Goal: Information Seeking & Learning: Learn about a topic

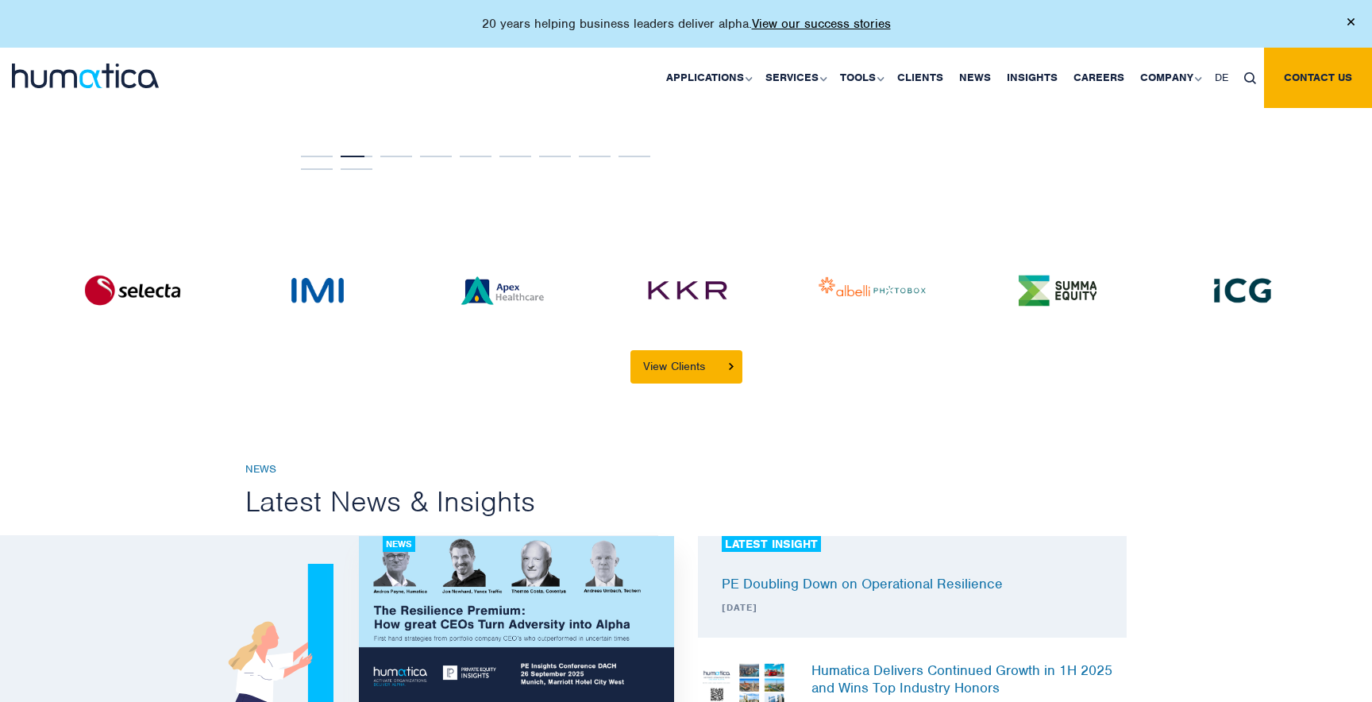
scroll to position [3125, 0]
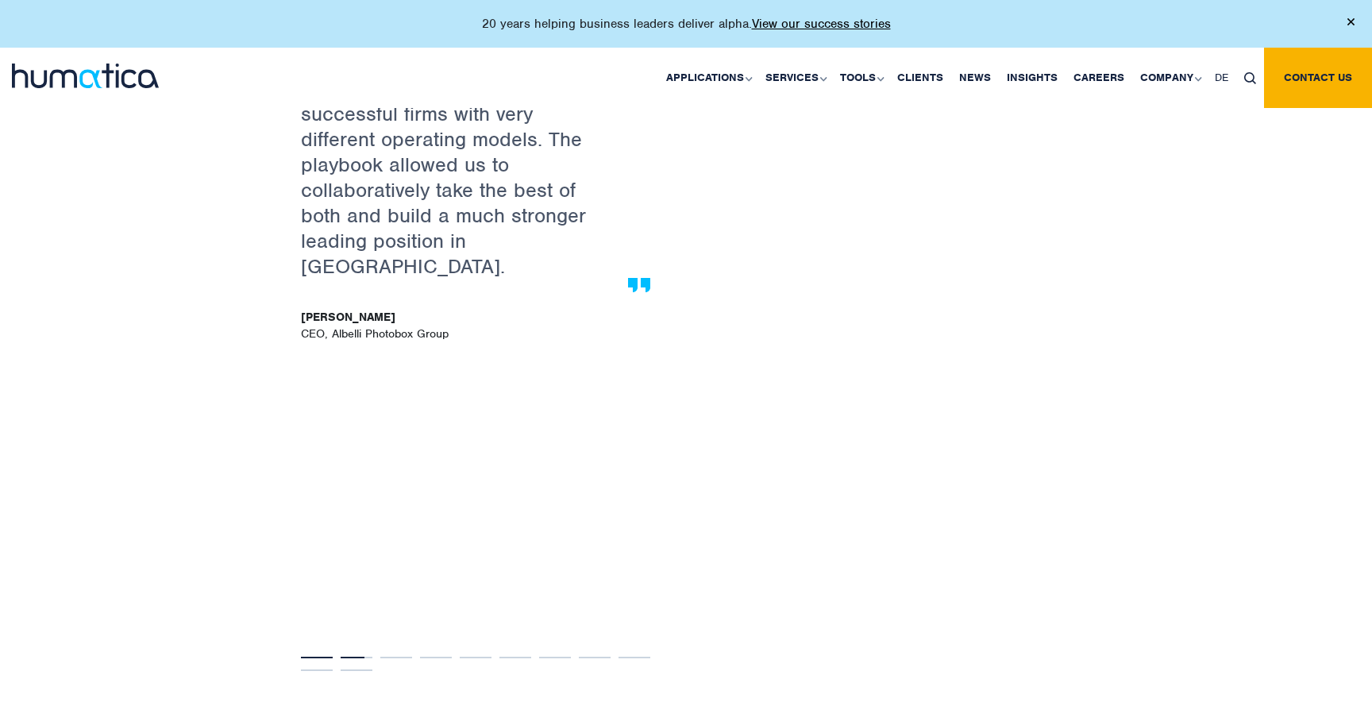
click at [315, 657] on button "1" at bounding box center [317, 658] width 32 height 2
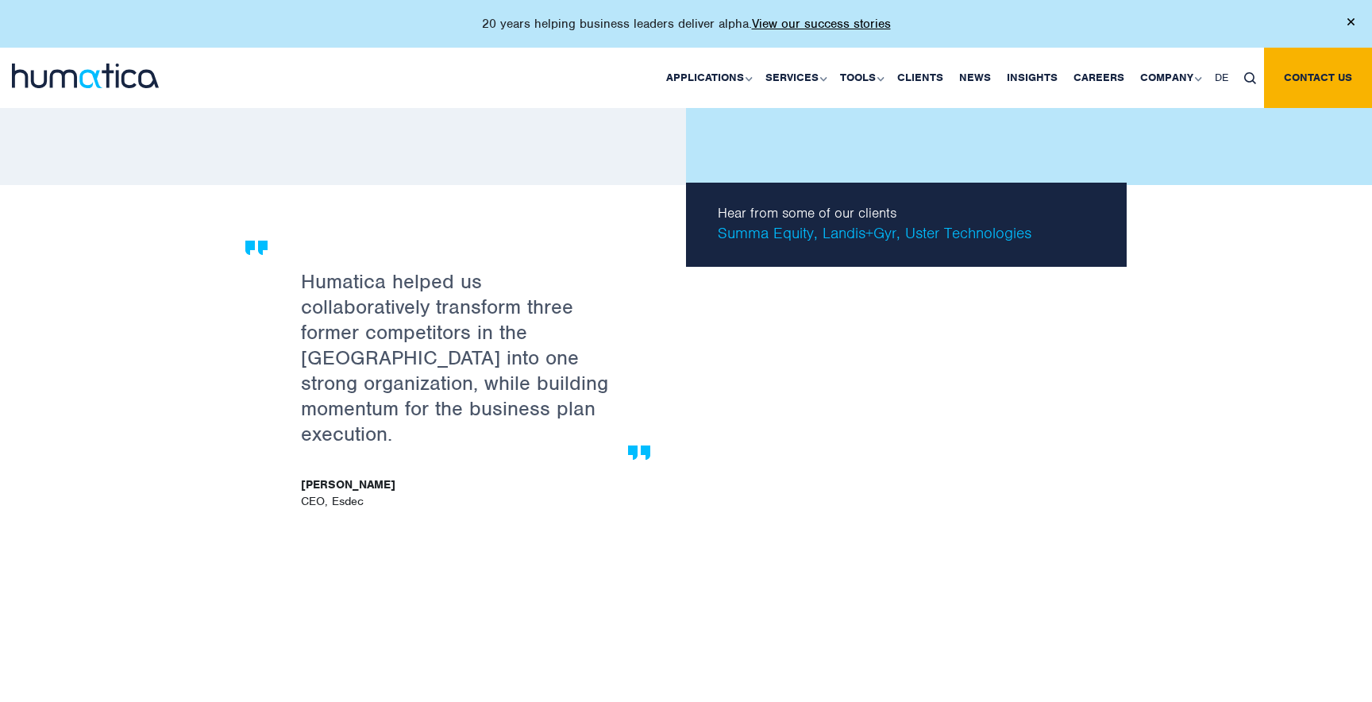
scroll to position [2928, 0]
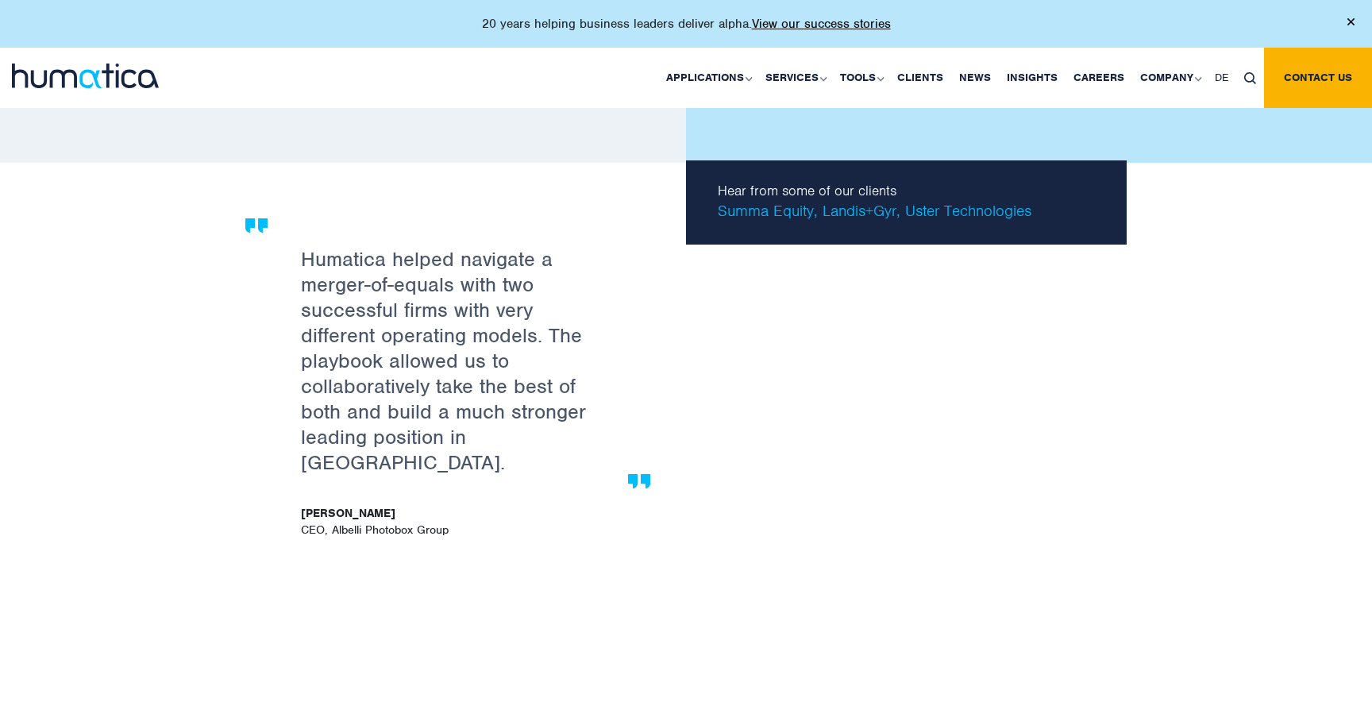
drag, startPoint x: 469, startPoint y: 407, endPoint x: 110, endPoint y: 418, distance: 359.1
click at [110, 418] on div "As we have seen in our due diligence engagements, Humatica brings relevant and …" at bounding box center [686, 545] width 1372 height 765
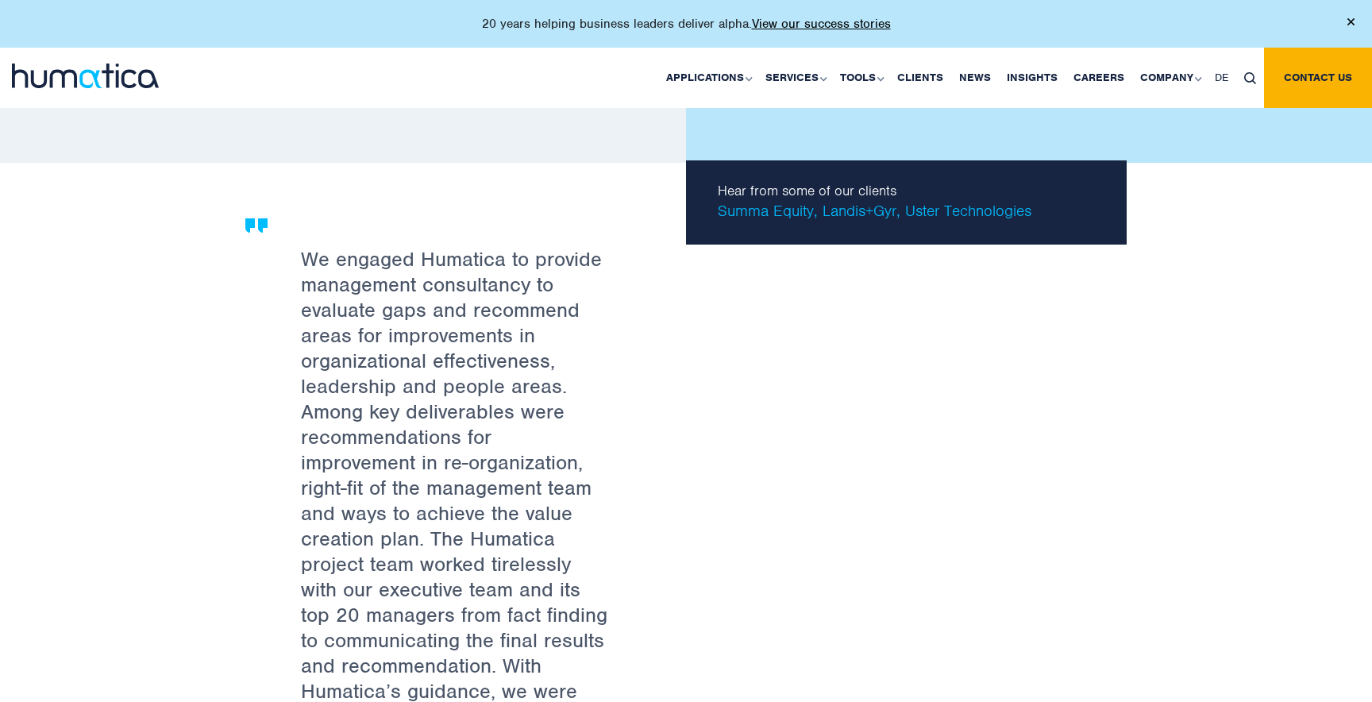
drag, startPoint x: 478, startPoint y: 313, endPoint x: 81, endPoint y: 330, distance: 397.4
click at [81, 330] on div "As we have seen in our due diligence engagements, Humatica brings relevant and …" at bounding box center [686, 545] width 1372 height 765
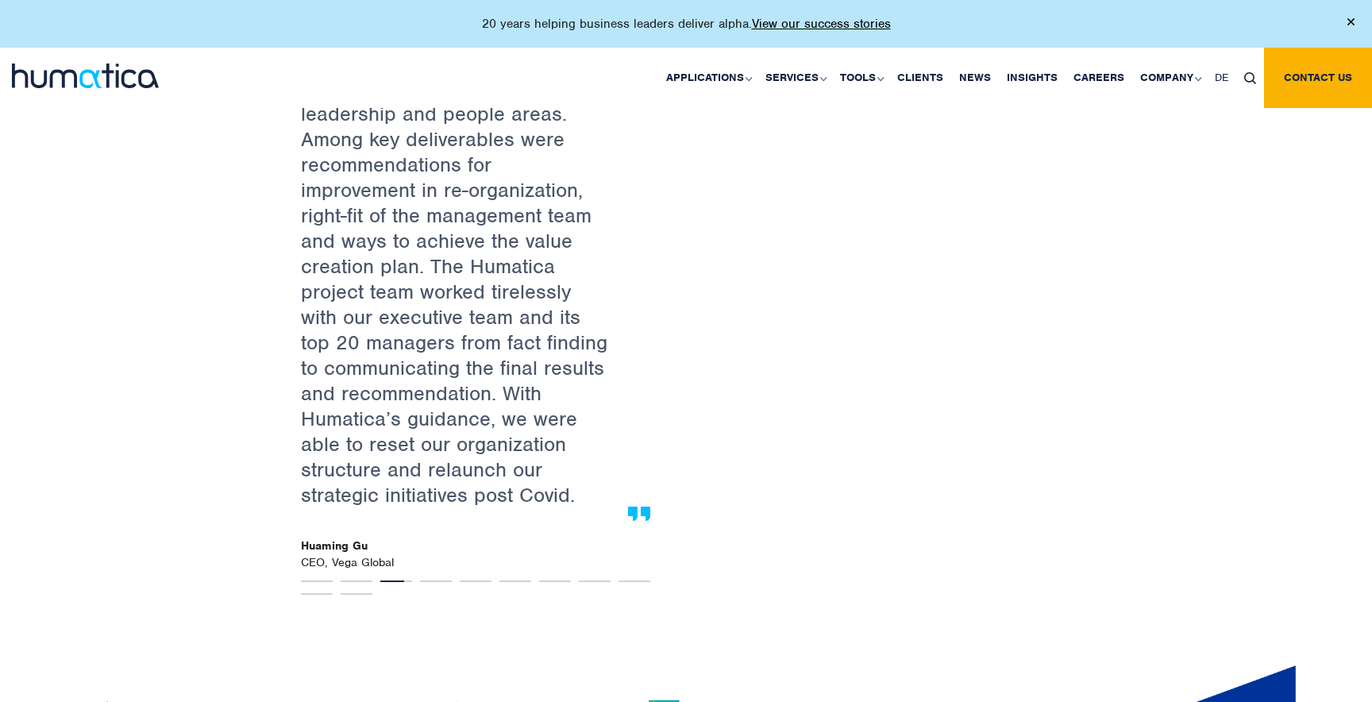
scroll to position [3214, 0]
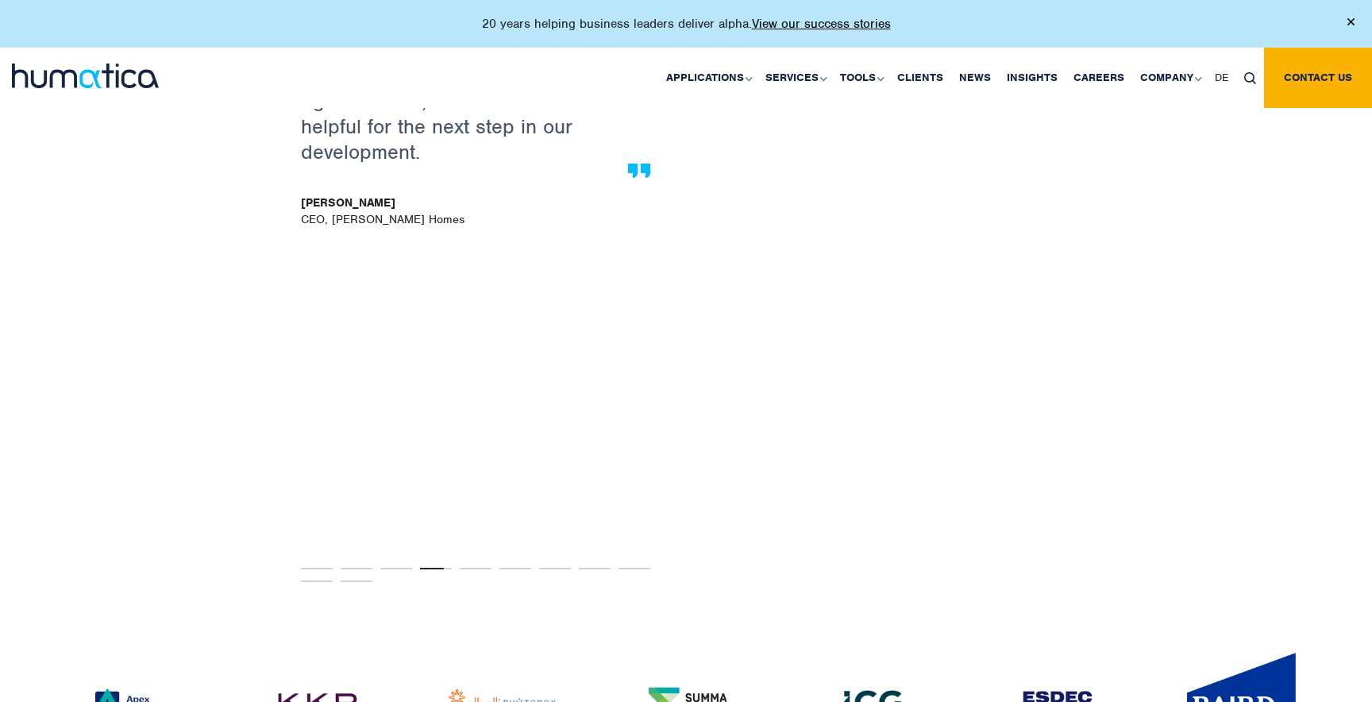
drag, startPoint x: 452, startPoint y: 364, endPoint x: 101, endPoint y: 408, distance: 353.7
click at [101, 408] on div "As we have seen in our due diligence engagements, Humatica brings relevant and …" at bounding box center [686, 260] width 1372 height 765
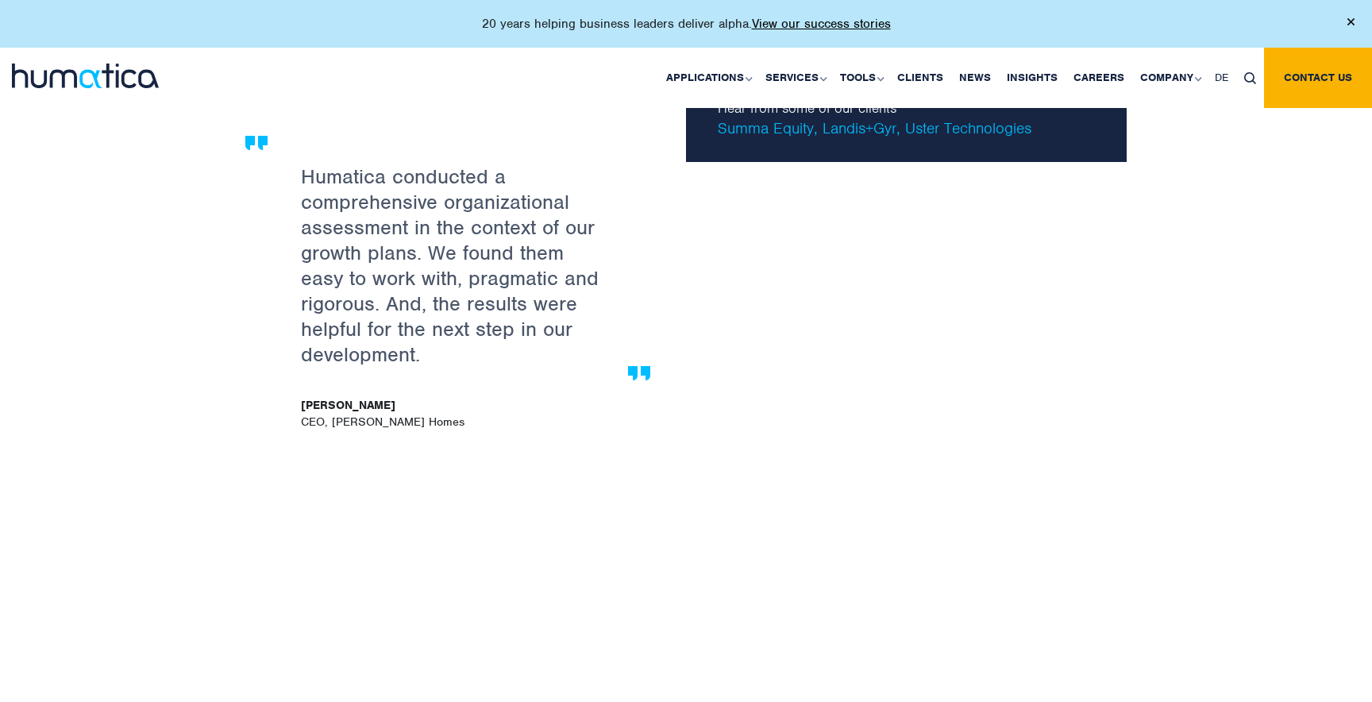
scroll to position [3005, 0]
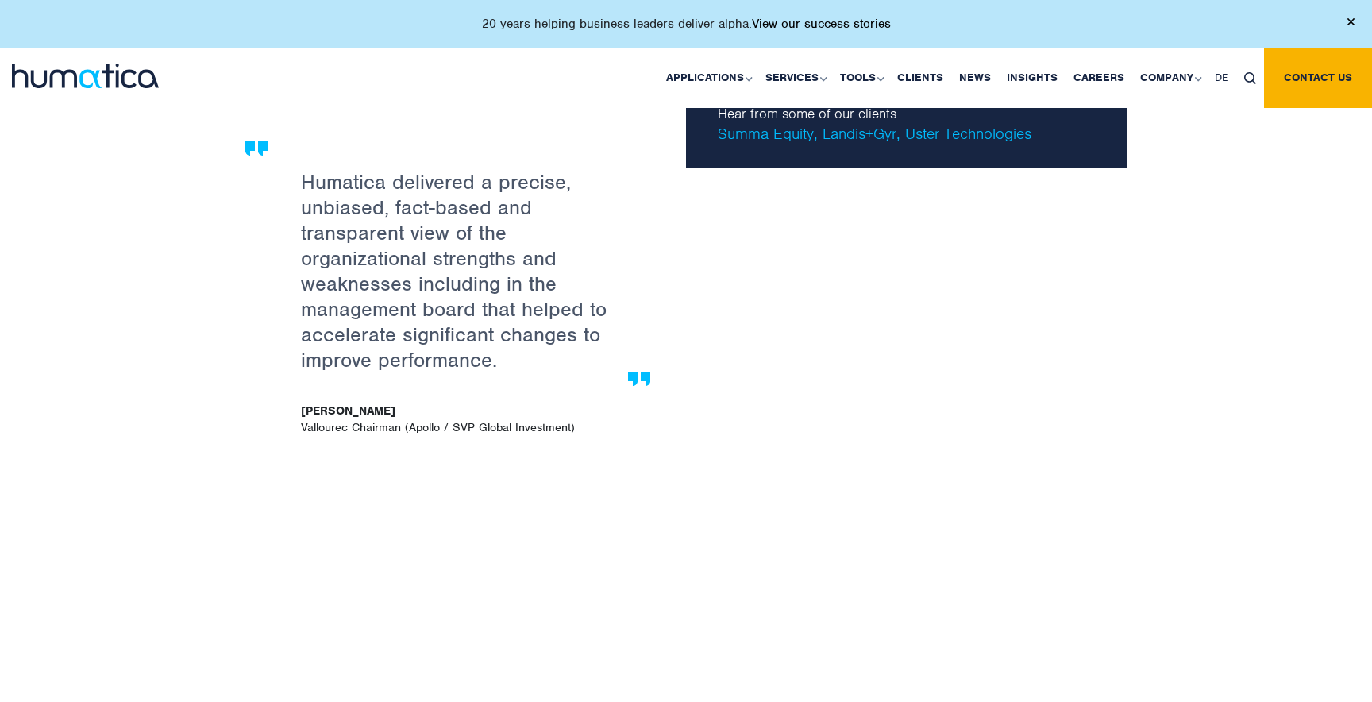
drag, startPoint x: 431, startPoint y: 311, endPoint x: 154, endPoint y: 321, distance: 277.3
click at [154, 321] on div "As we have seen in our due diligence engagements, Humatica brings relevant and …" at bounding box center [686, 468] width 1372 height 765
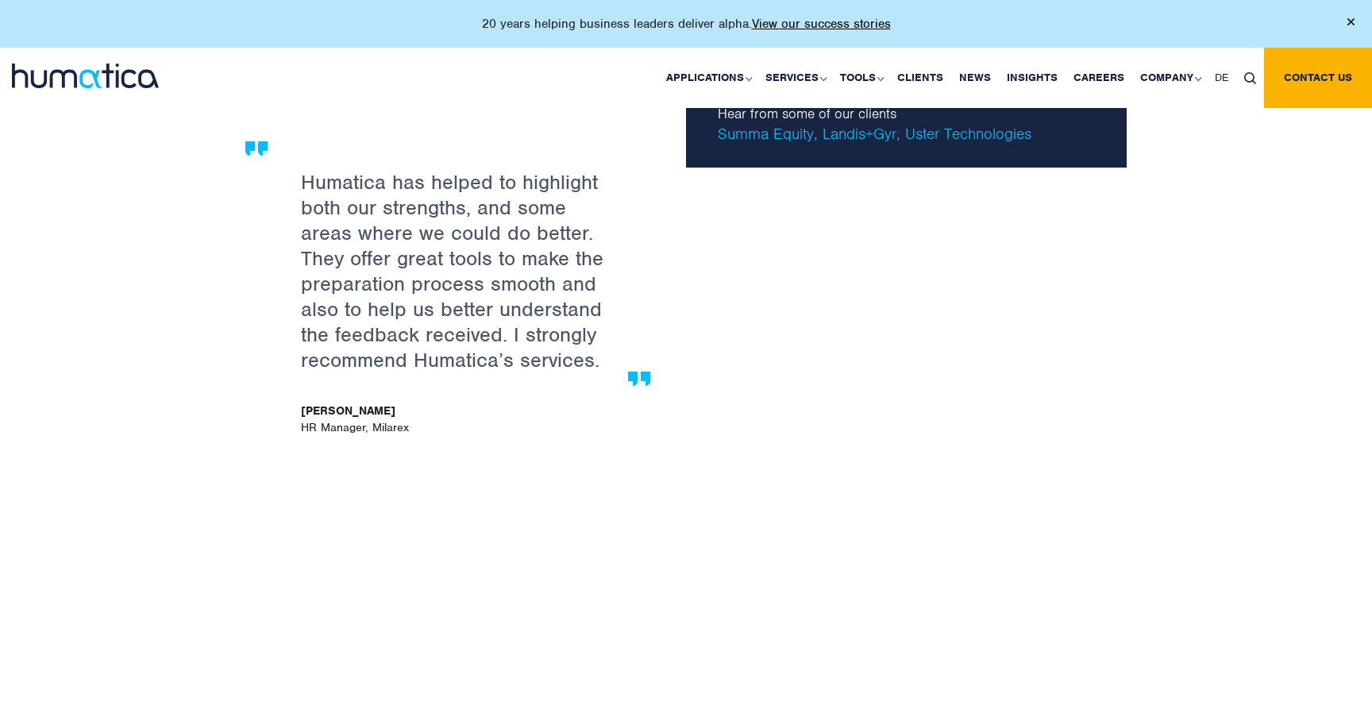
drag, startPoint x: 502, startPoint y: 272, endPoint x: 178, endPoint y: 275, distance: 324.0
click at [178, 275] on div "As we have seen in our due diligence engagements, Humatica brings relevant and …" at bounding box center [686, 468] width 1372 height 765
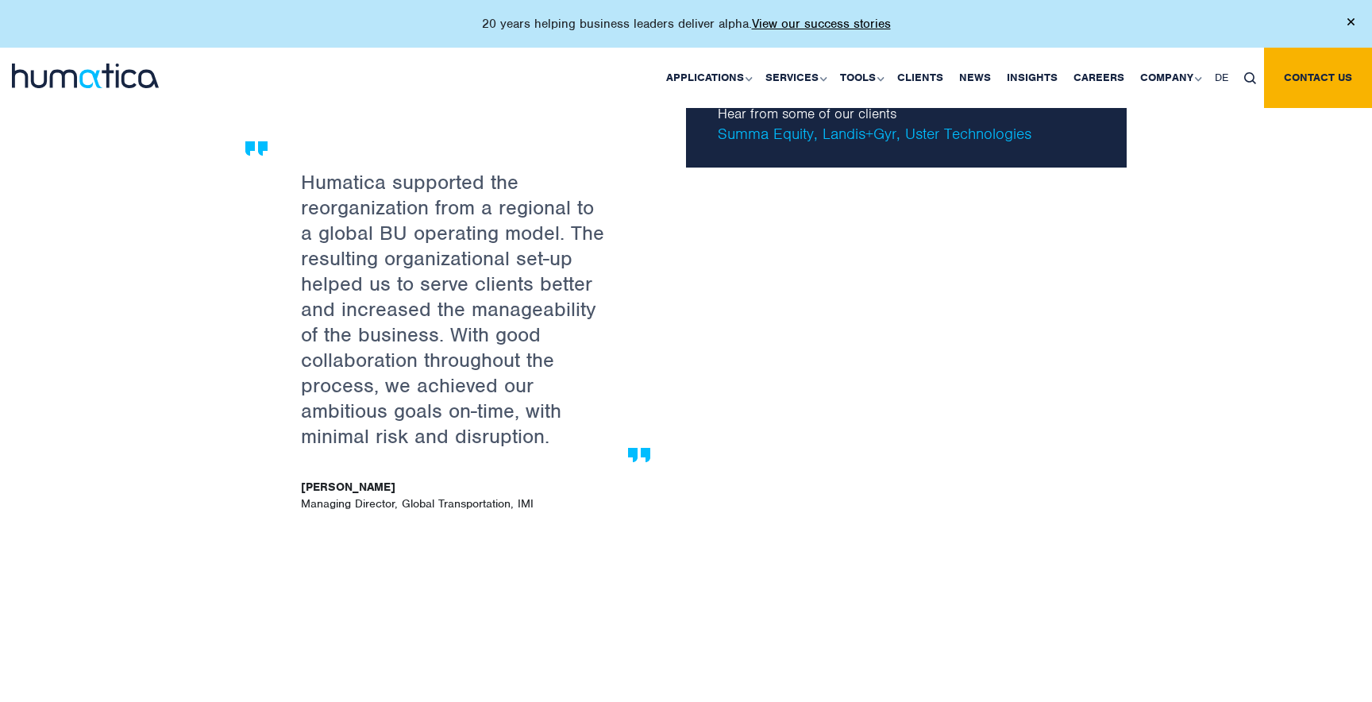
drag, startPoint x: 461, startPoint y: 297, endPoint x: 111, endPoint y: 296, distance: 350.2
click at [111, 296] on div "As we have seen in our due diligence engagements, Humatica brings relevant and …" at bounding box center [686, 468] width 1372 height 765
click at [454, 484] on span "Chris Prince Managing Director, Global Transportation, IMI" at bounding box center [456, 494] width 310 height 29
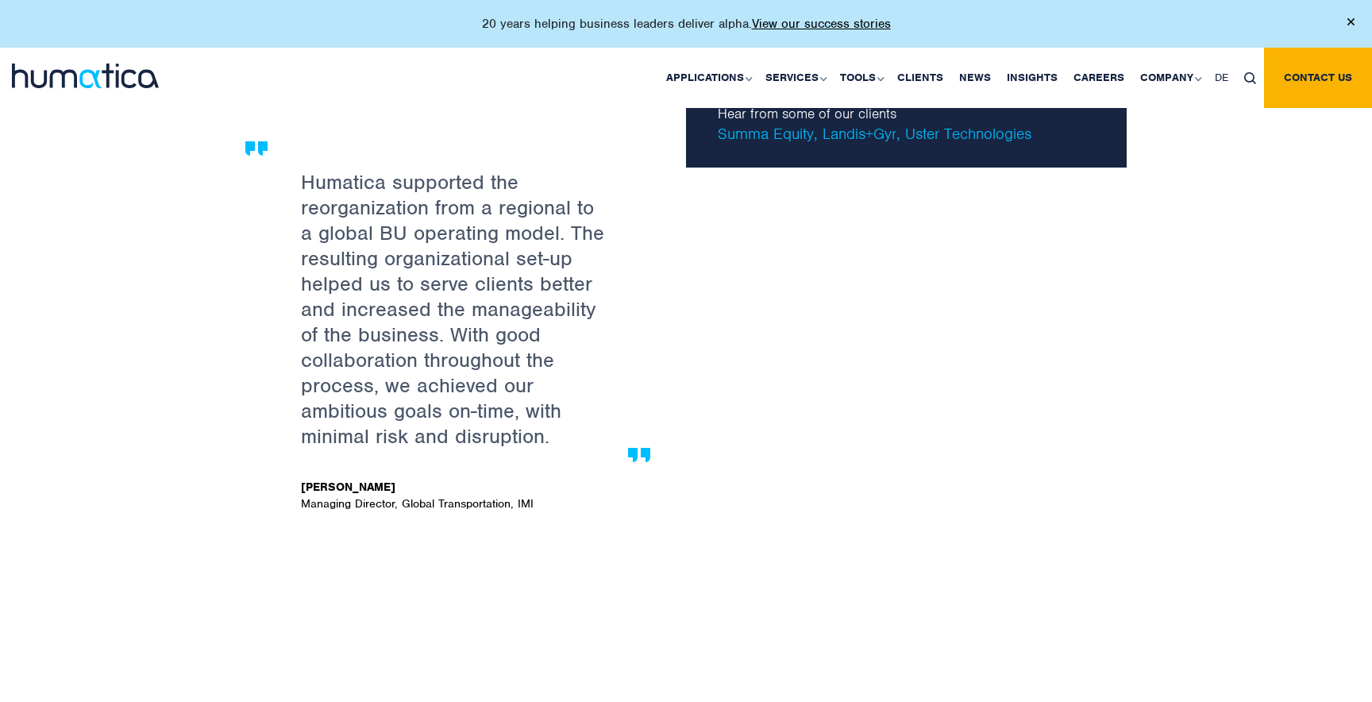
click at [449, 384] on p "Humatica supported the reorganization from a regional to a global BU operating …" at bounding box center [456, 309] width 310 height 280
click at [480, 379] on p "Humatica supported the reorganization from a regional to a global BU operating …" at bounding box center [456, 309] width 310 height 280
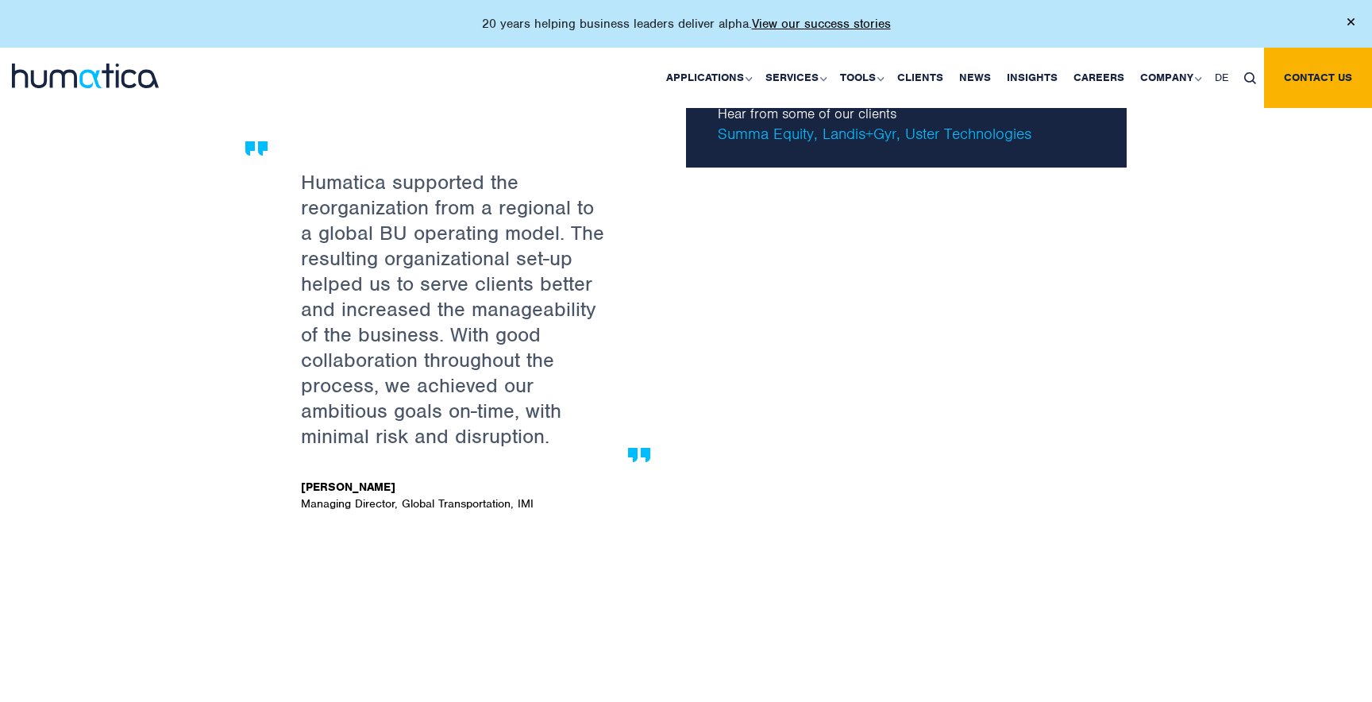
click at [480, 379] on p "Humatica supported the reorganization from a regional to a global BU operating …" at bounding box center [456, 309] width 310 height 280
click at [506, 407] on p "Humatica supported the reorganization from a regional to a global BU operating …" at bounding box center [456, 309] width 310 height 280
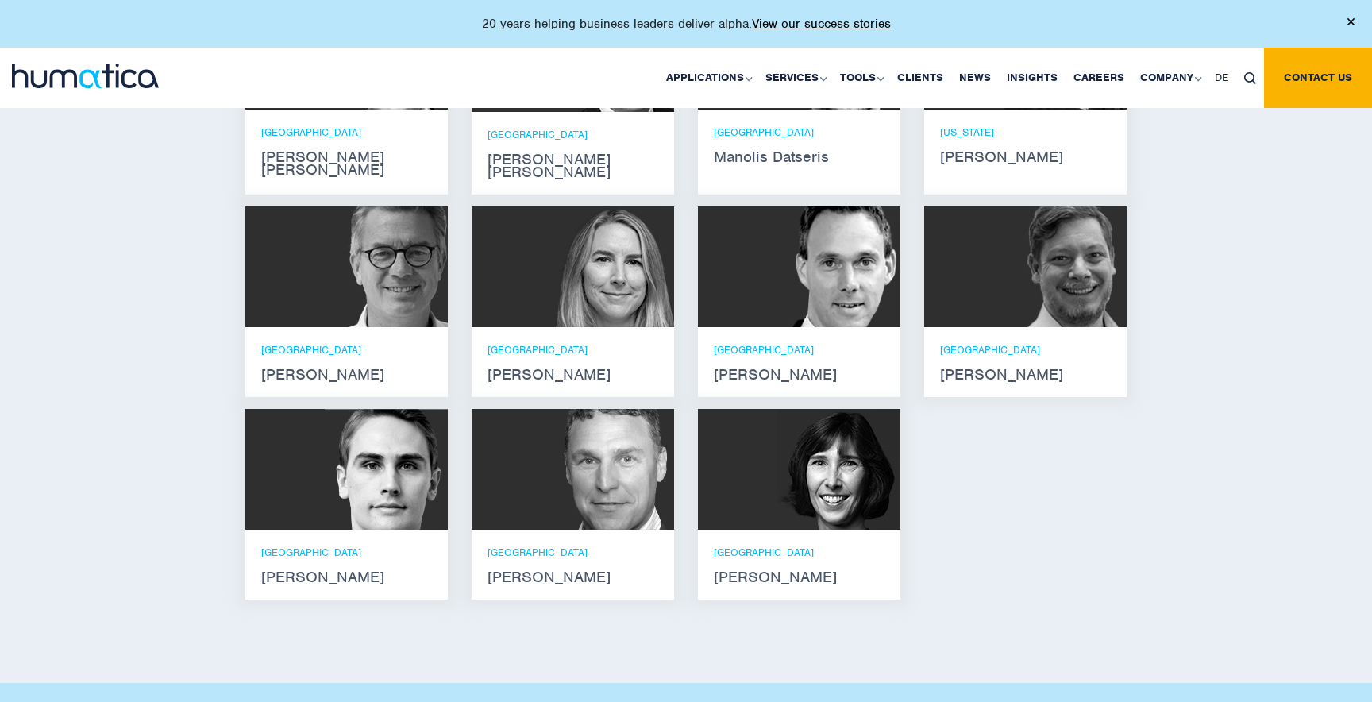
scroll to position [1141, 0]
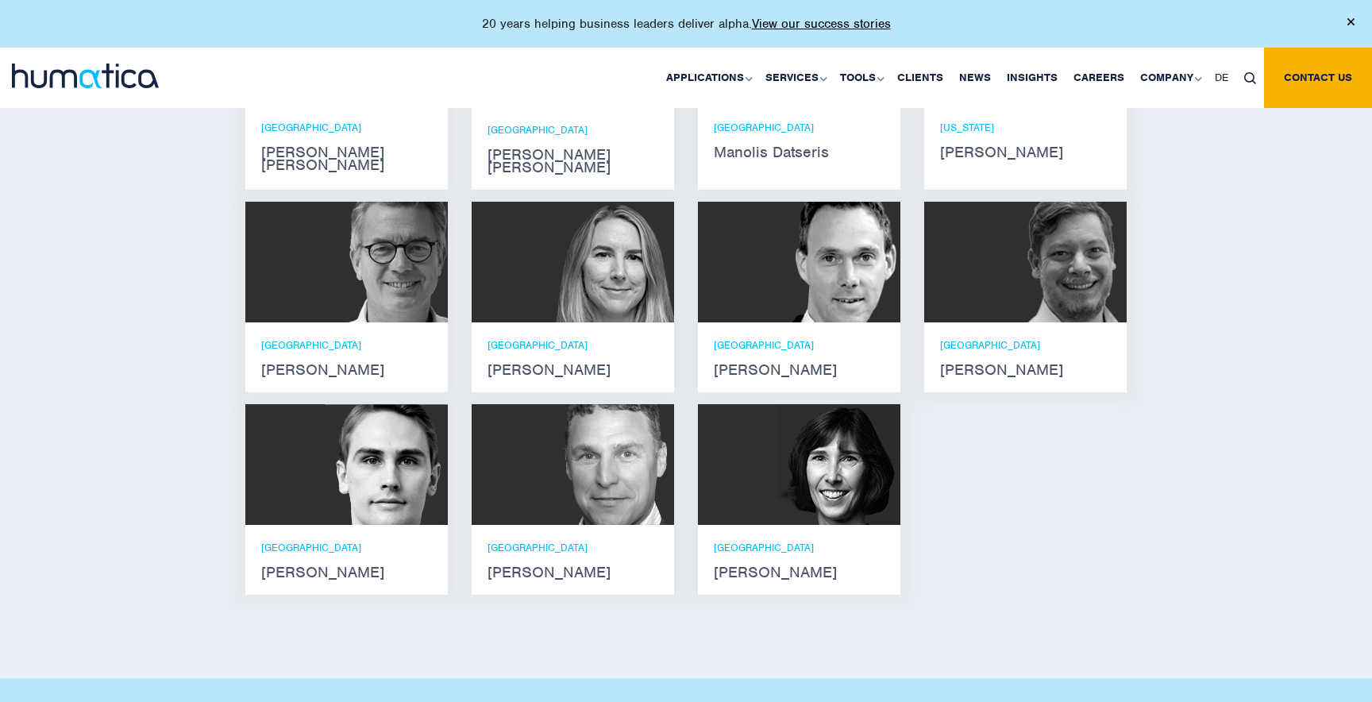
click at [548, 457] on div at bounding box center [573, 464] width 202 height 121
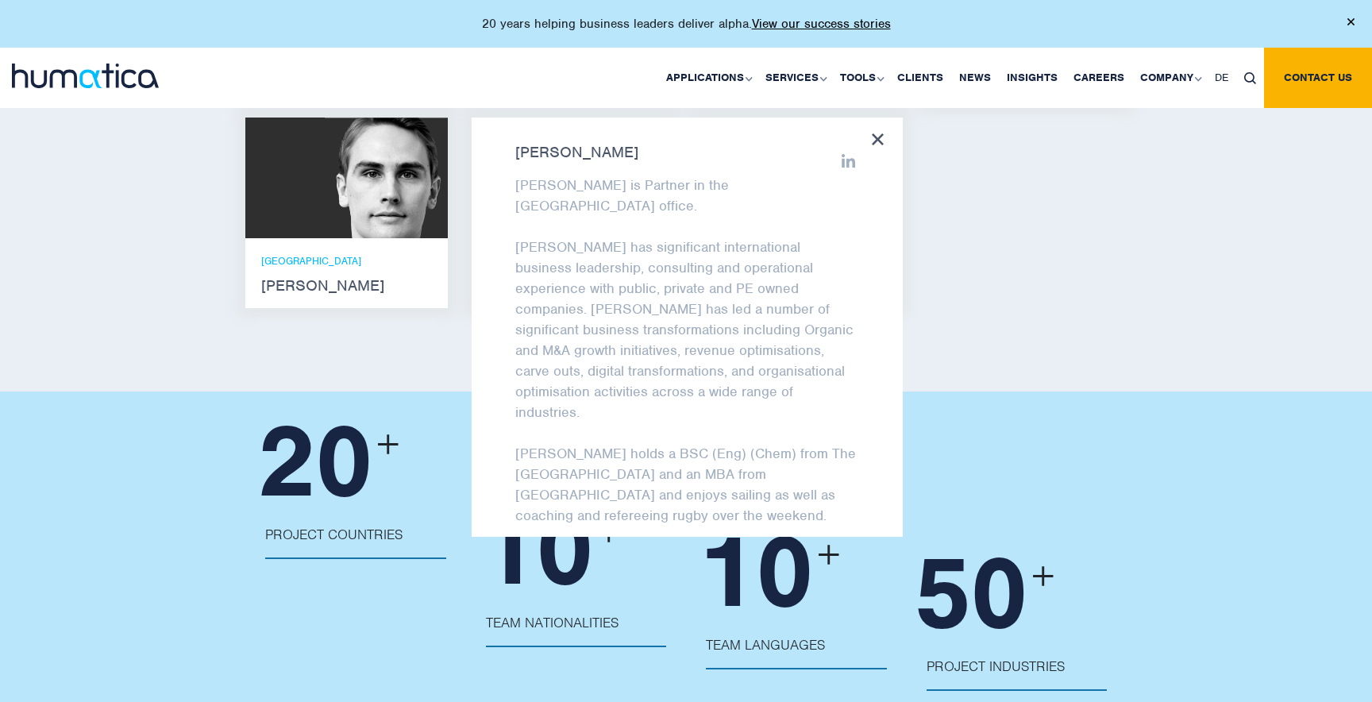
scroll to position [1442, 0]
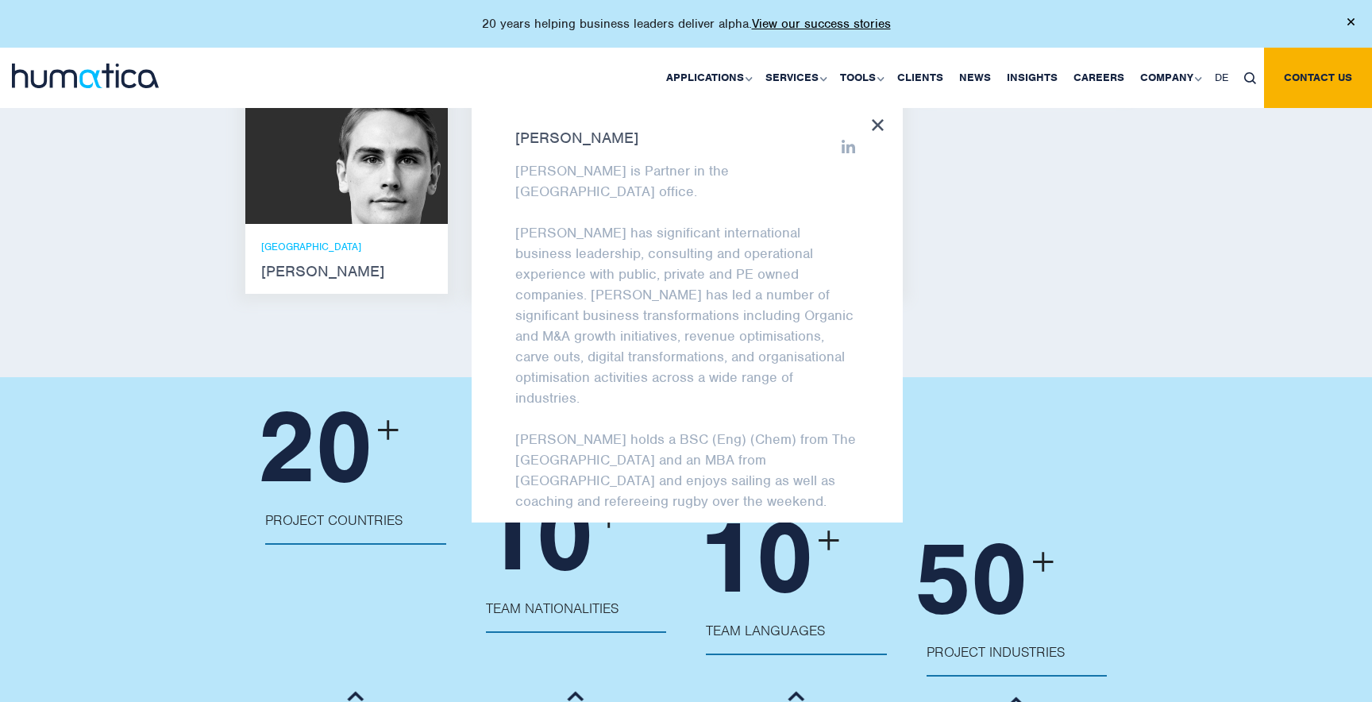
click at [360, 282] on div "Paul Simpson Paul leverages an engineering background to lead the Humatica tech…" at bounding box center [346, 204] width 226 height 202
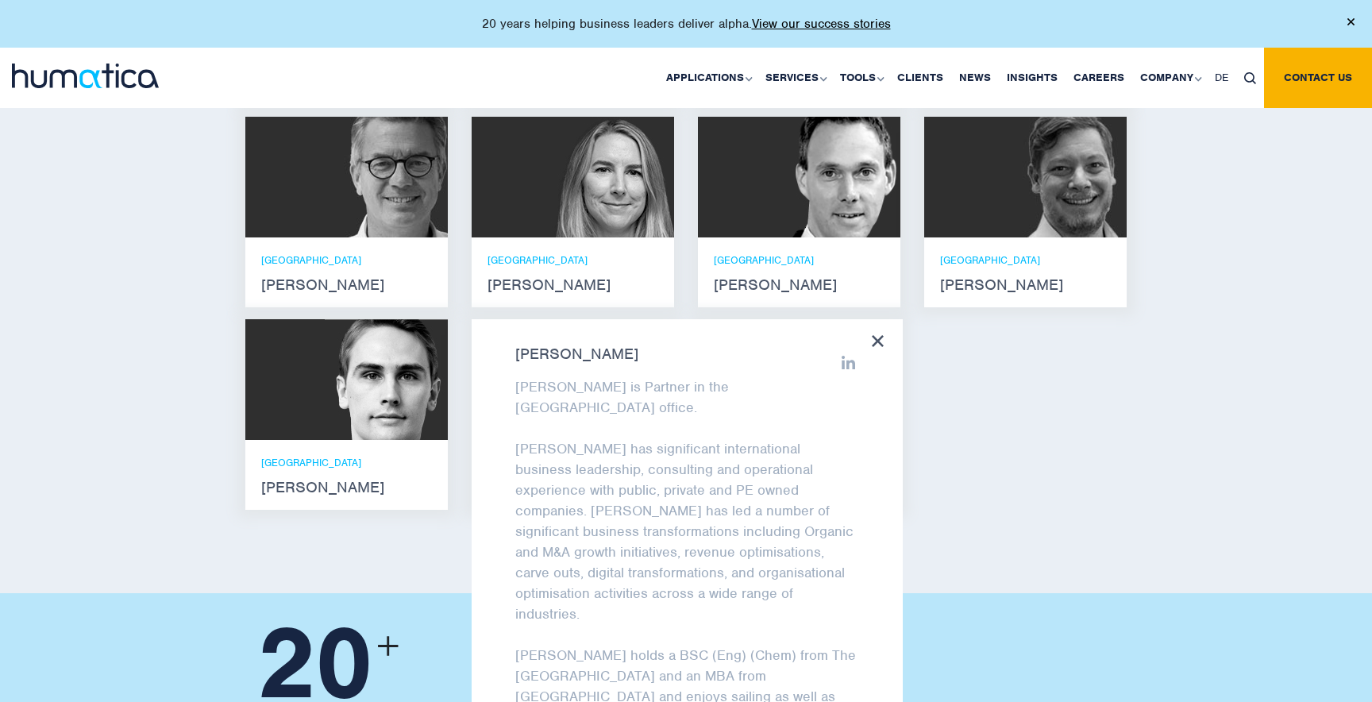
scroll to position [1228, 0]
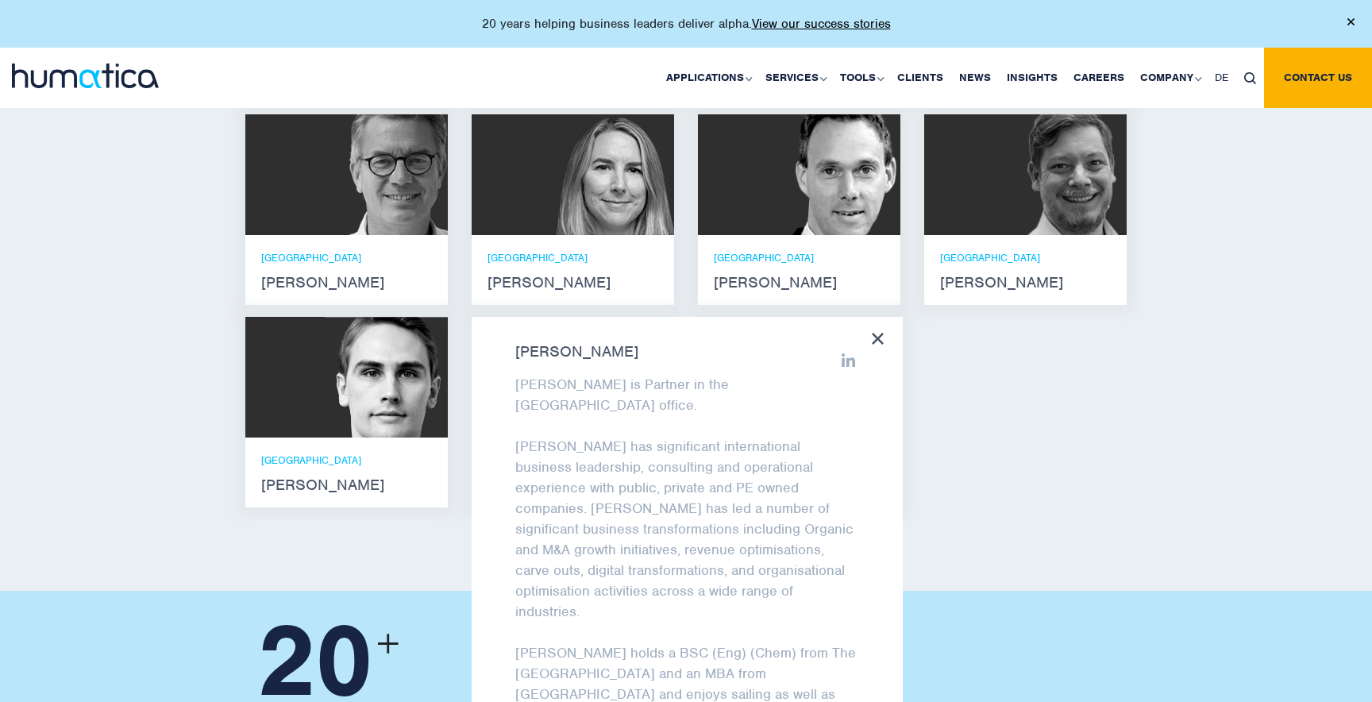
click at [878, 333] on icon at bounding box center [878, 339] width 12 height 12
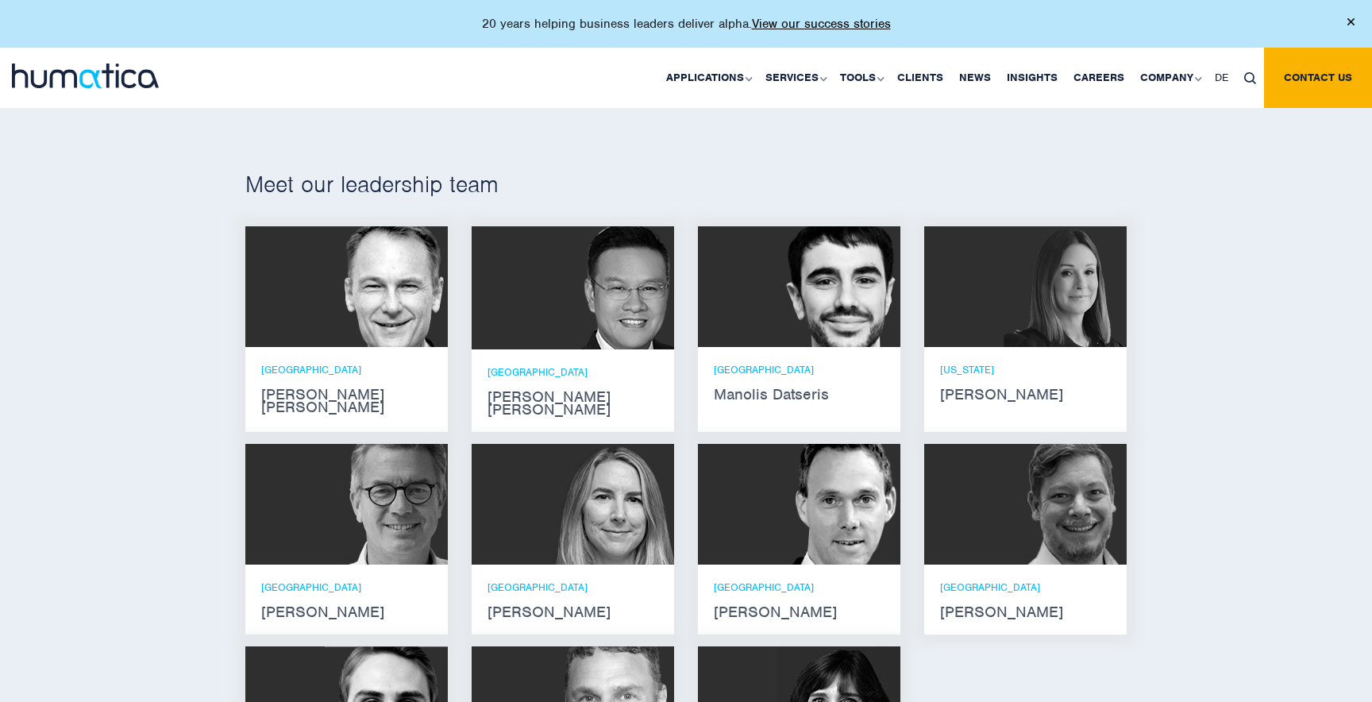
scroll to position [893, 0]
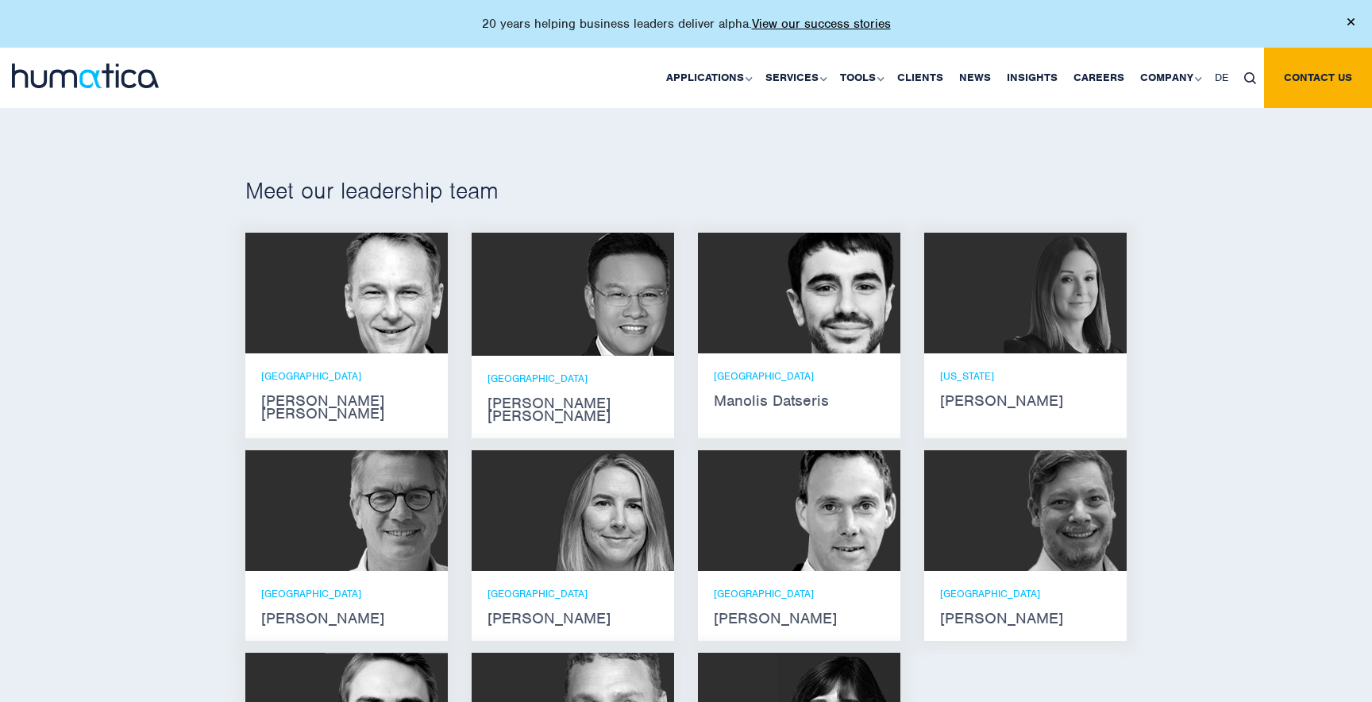
click at [806, 265] on img at bounding box center [838, 293] width 123 height 121
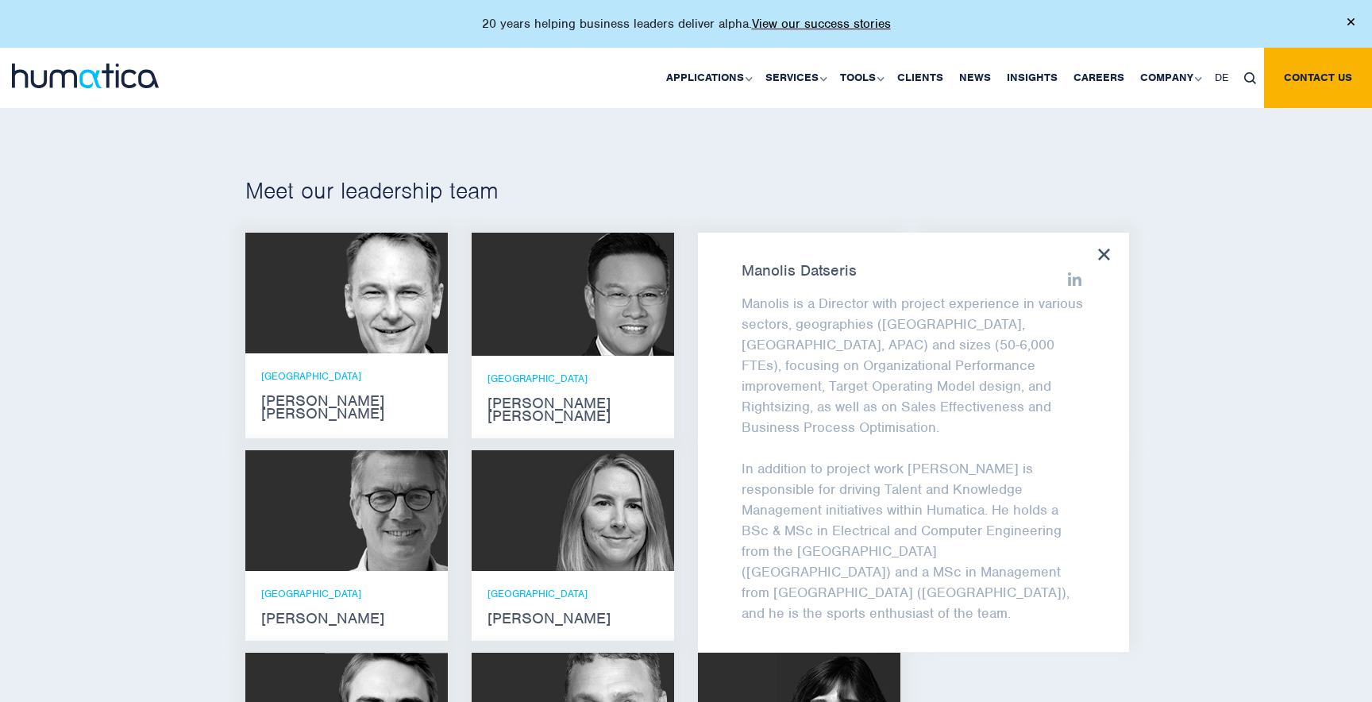
click at [1109, 245] on div "Manolis Datseris Manolis is a Director with project experience in various secto…" at bounding box center [913, 442] width 431 height 419
click at [606, 293] on img at bounding box center [606, 294] width 135 height 123
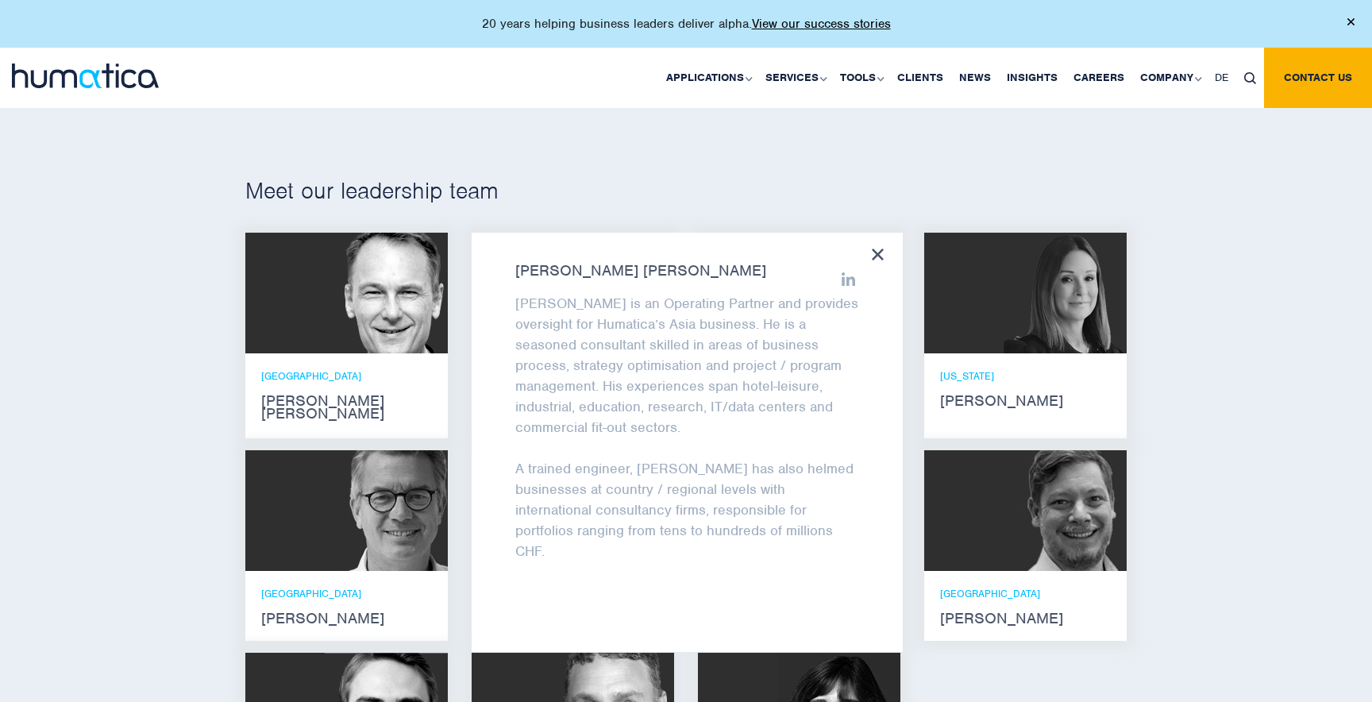
click at [1006, 328] on img at bounding box center [1065, 293] width 123 height 121
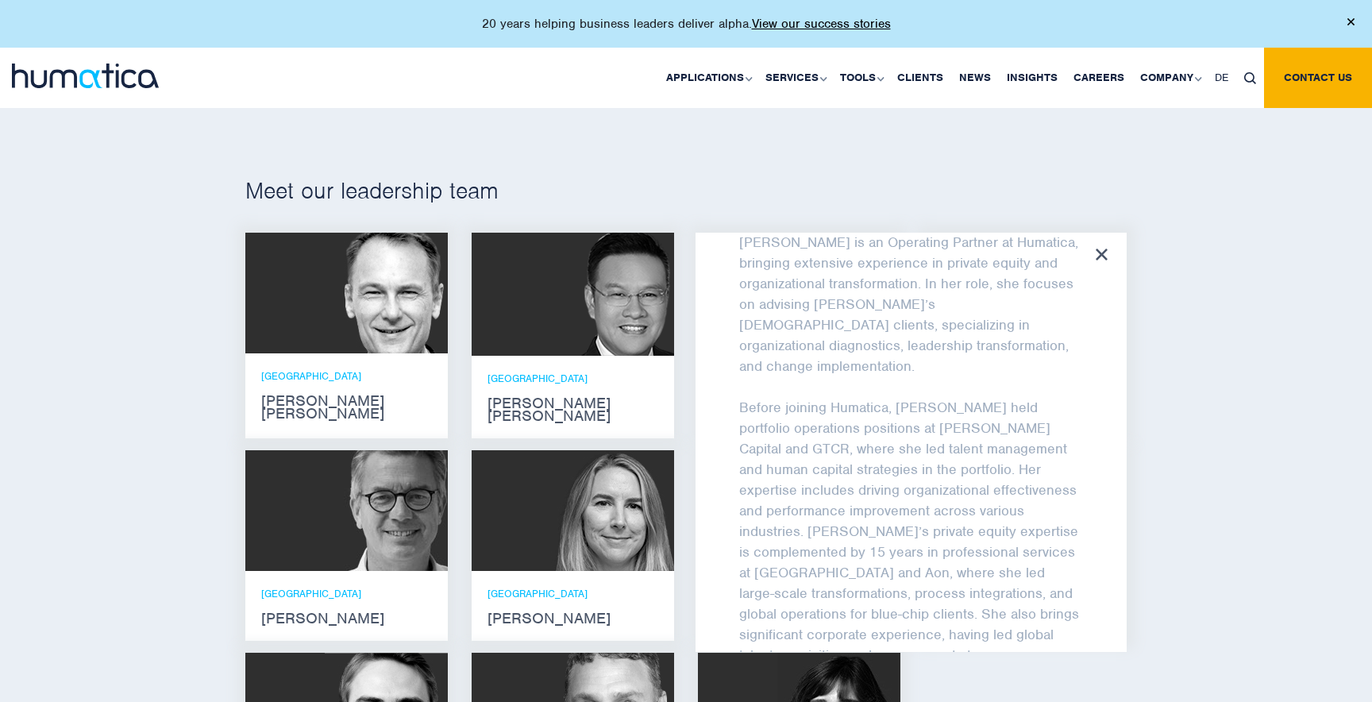
scroll to position [66, 0]
click at [1101, 252] on icon at bounding box center [1102, 255] width 12 height 12
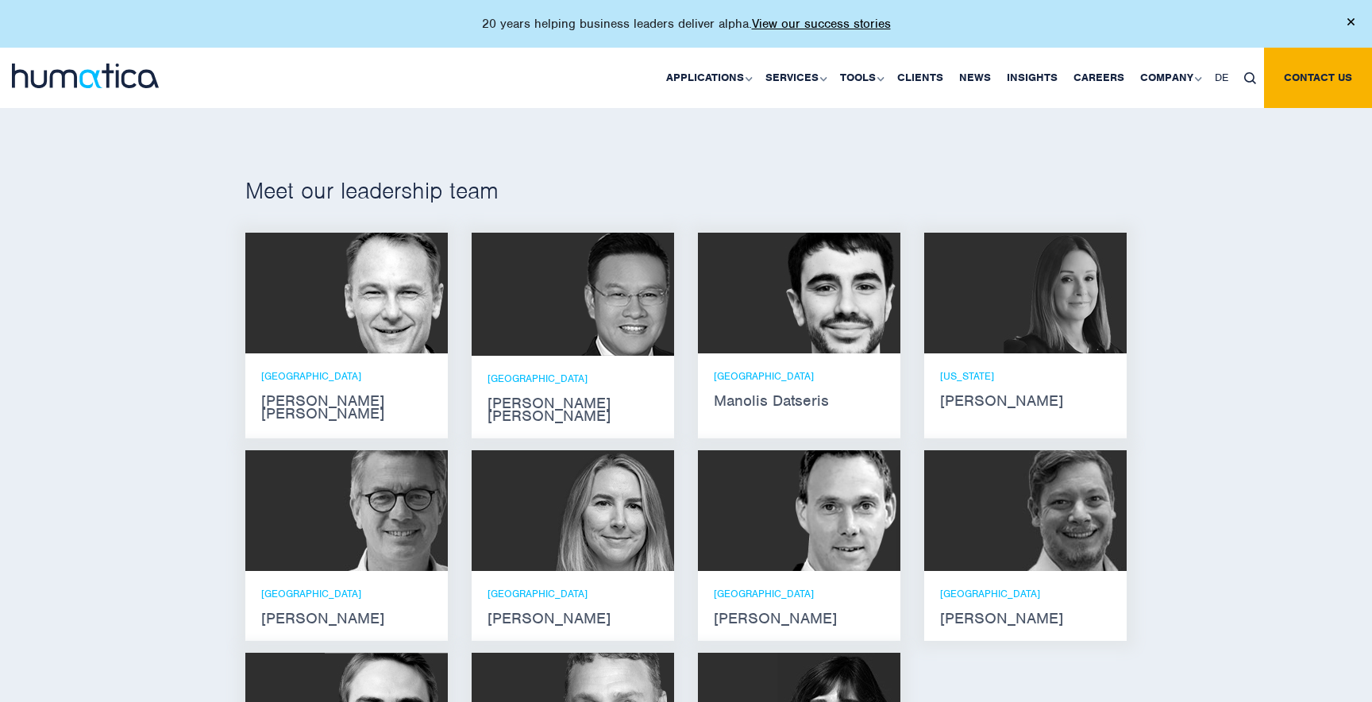
scroll to position [79, 0]
click at [1035, 450] on img at bounding box center [1065, 510] width 123 height 121
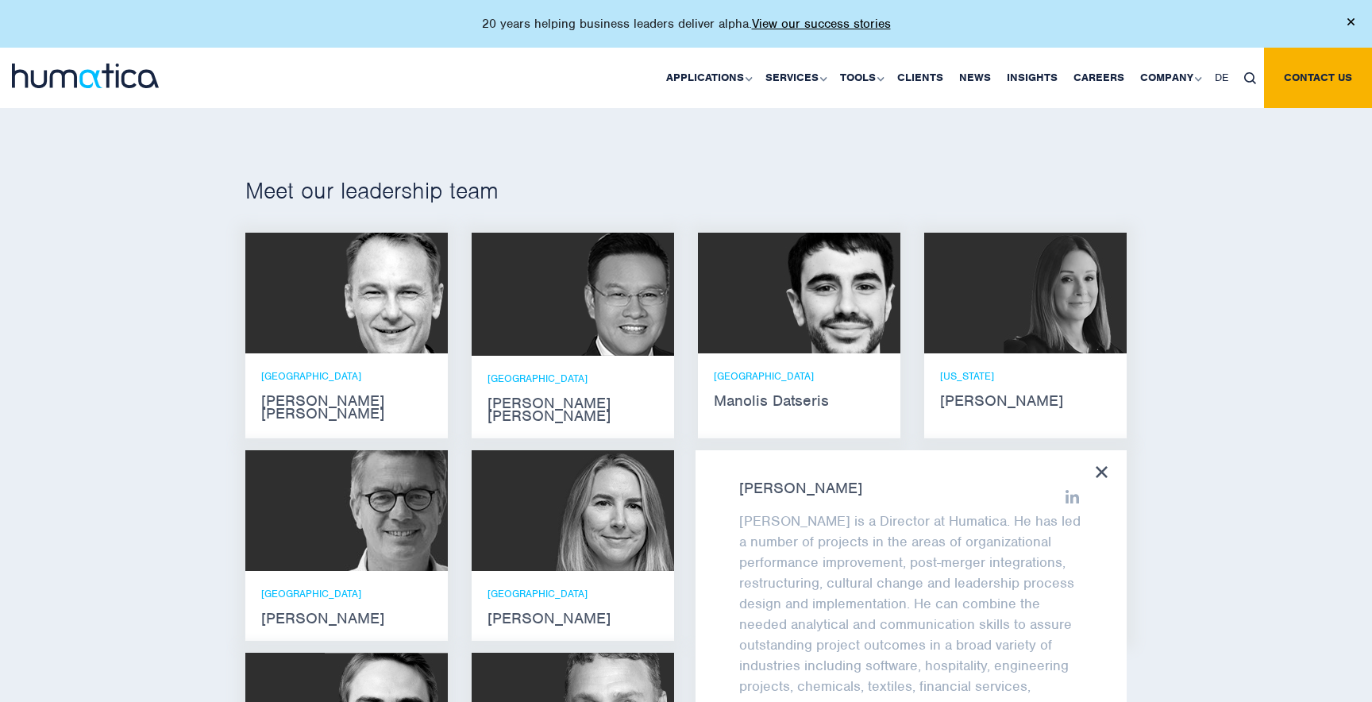
click at [1097, 466] on icon at bounding box center [1102, 472] width 12 height 12
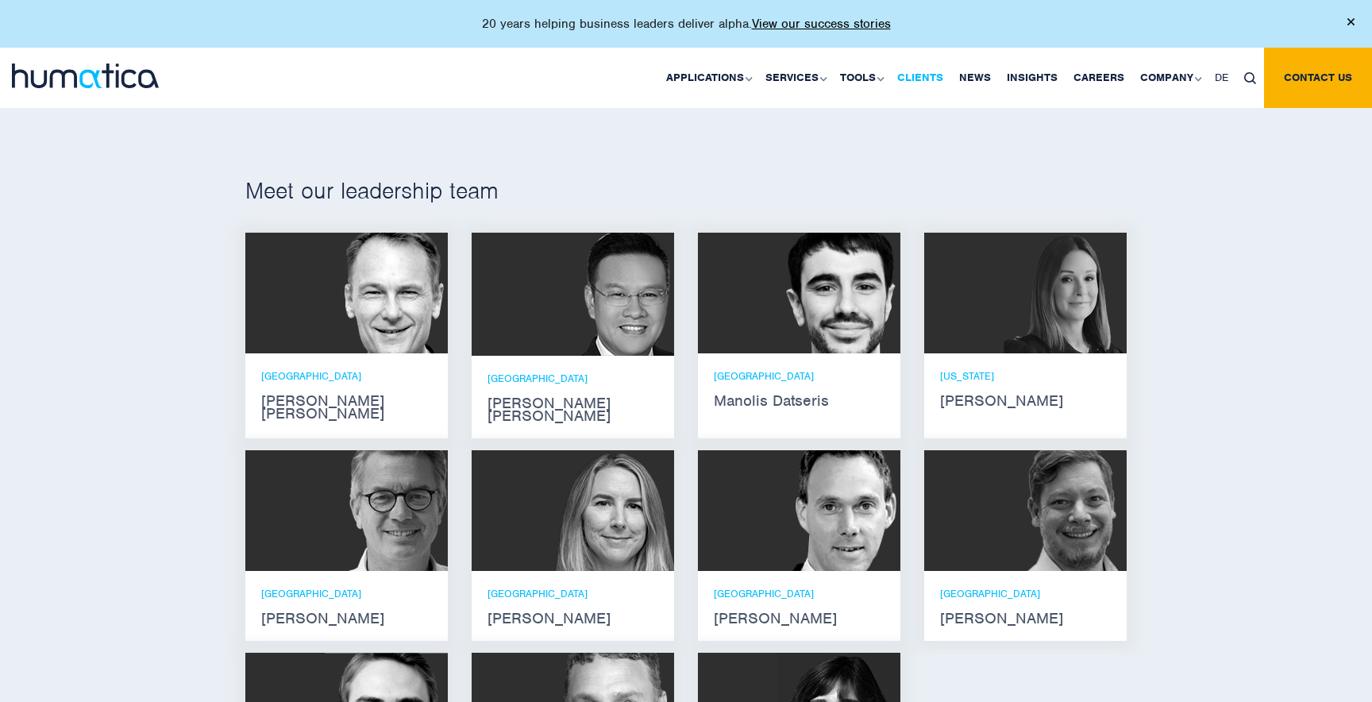
click at [932, 79] on link "Clients" at bounding box center [920, 78] width 62 height 60
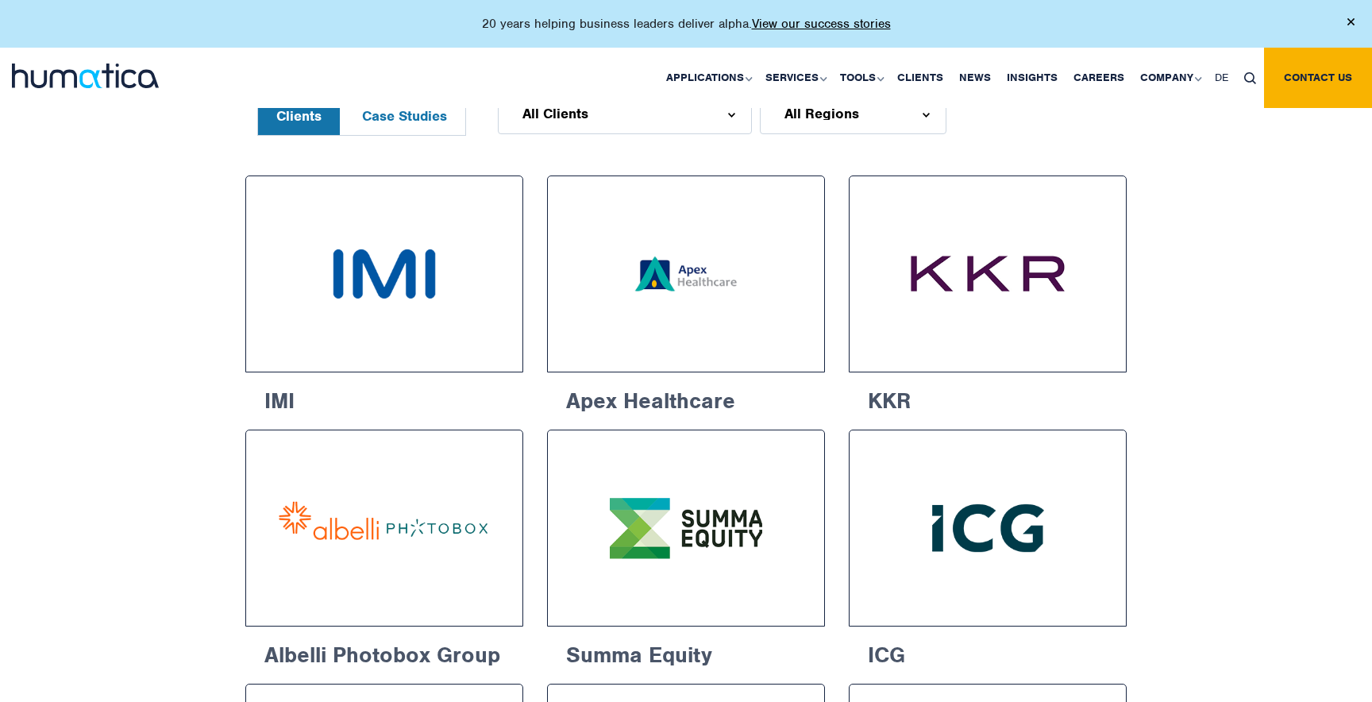
scroll to position [794, 0]
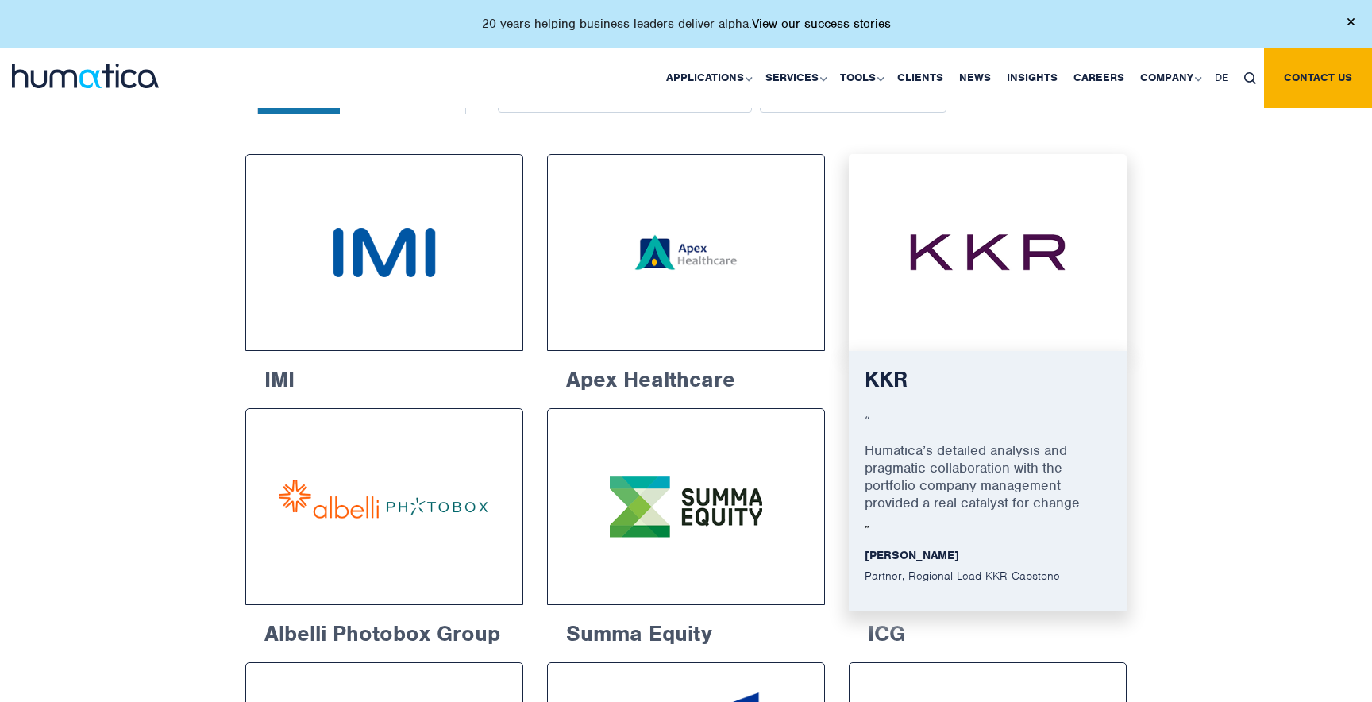
click at [1000, 462] on p "Humatica’s detailed analysis and pragmatic collaboration with the portfolio com…" at bounding box center [988, 482] width 246 height 82
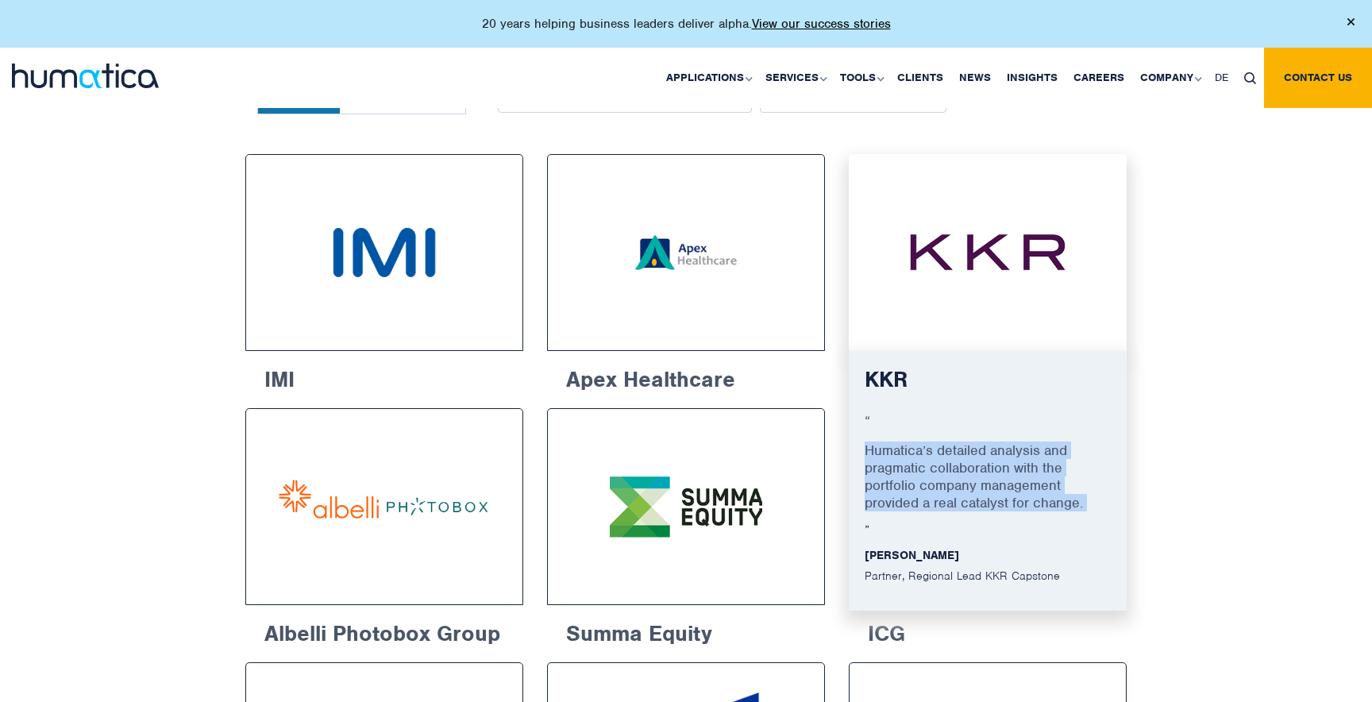
click at [1000, 462] on p "Humatica’s detailed analysis and pragmatic collaboration with the portfolio com…" at bounding box center [988, 482] width 246 height 82
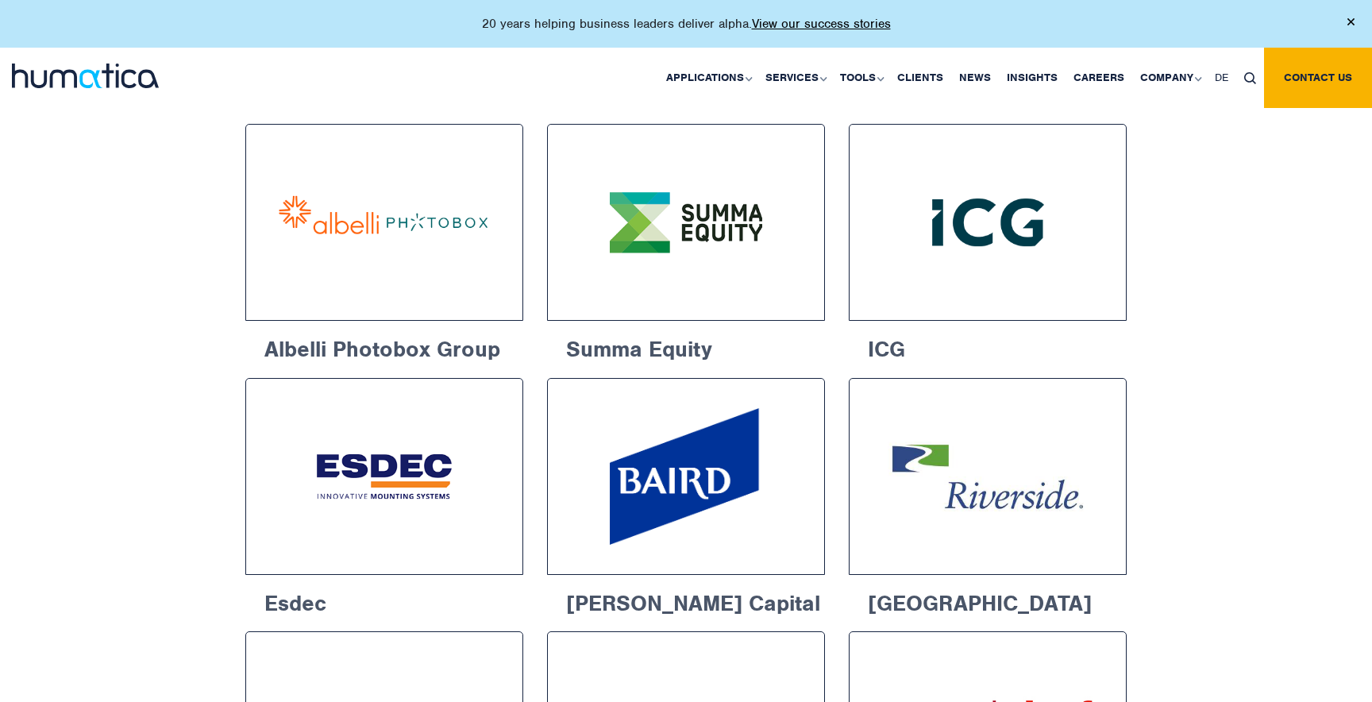
scroll to position [1076, 0]
